Goal: Navigation & Orientation: Find specific page/section

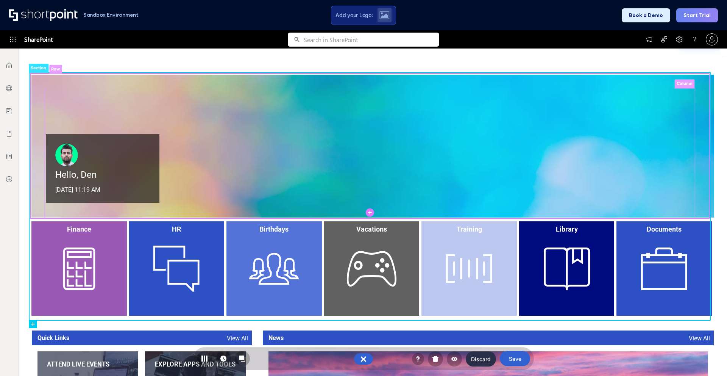
scroll to position [63, 0]
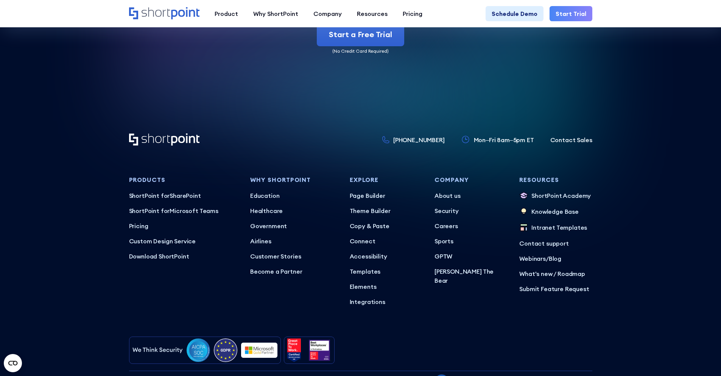
scroll to position [2321, 0]
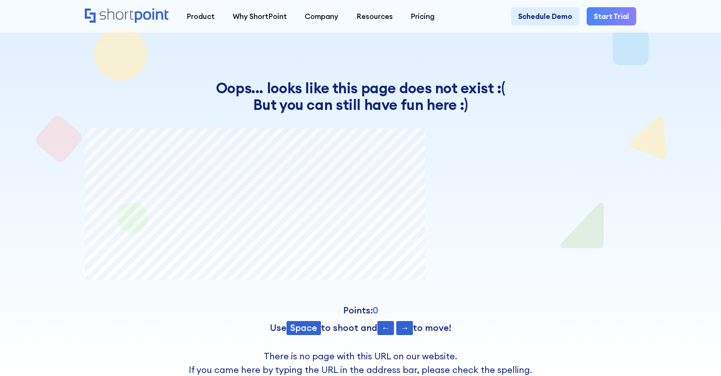
scroll to position [14, 0]
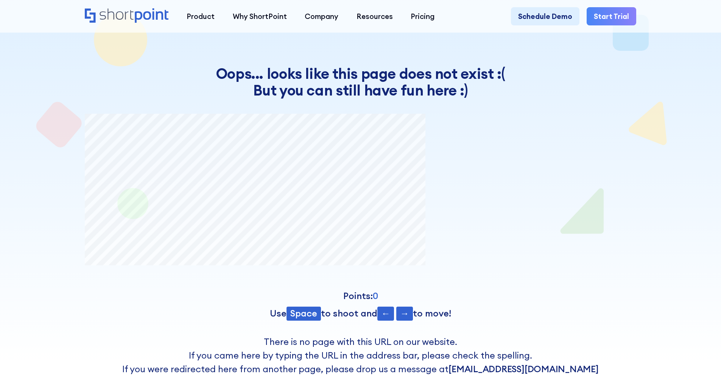
click at [125, 17] on icon "Home" at bounding box center [127, 15] width 84 height 14
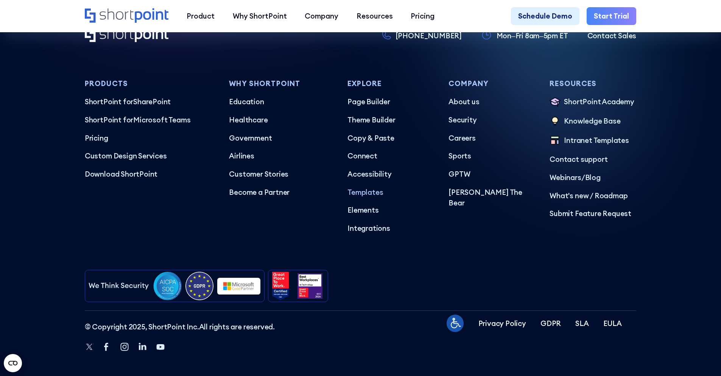
scroll to position [4514, 0]
